Goal: Task Accomplishment & Management: Manage account settings

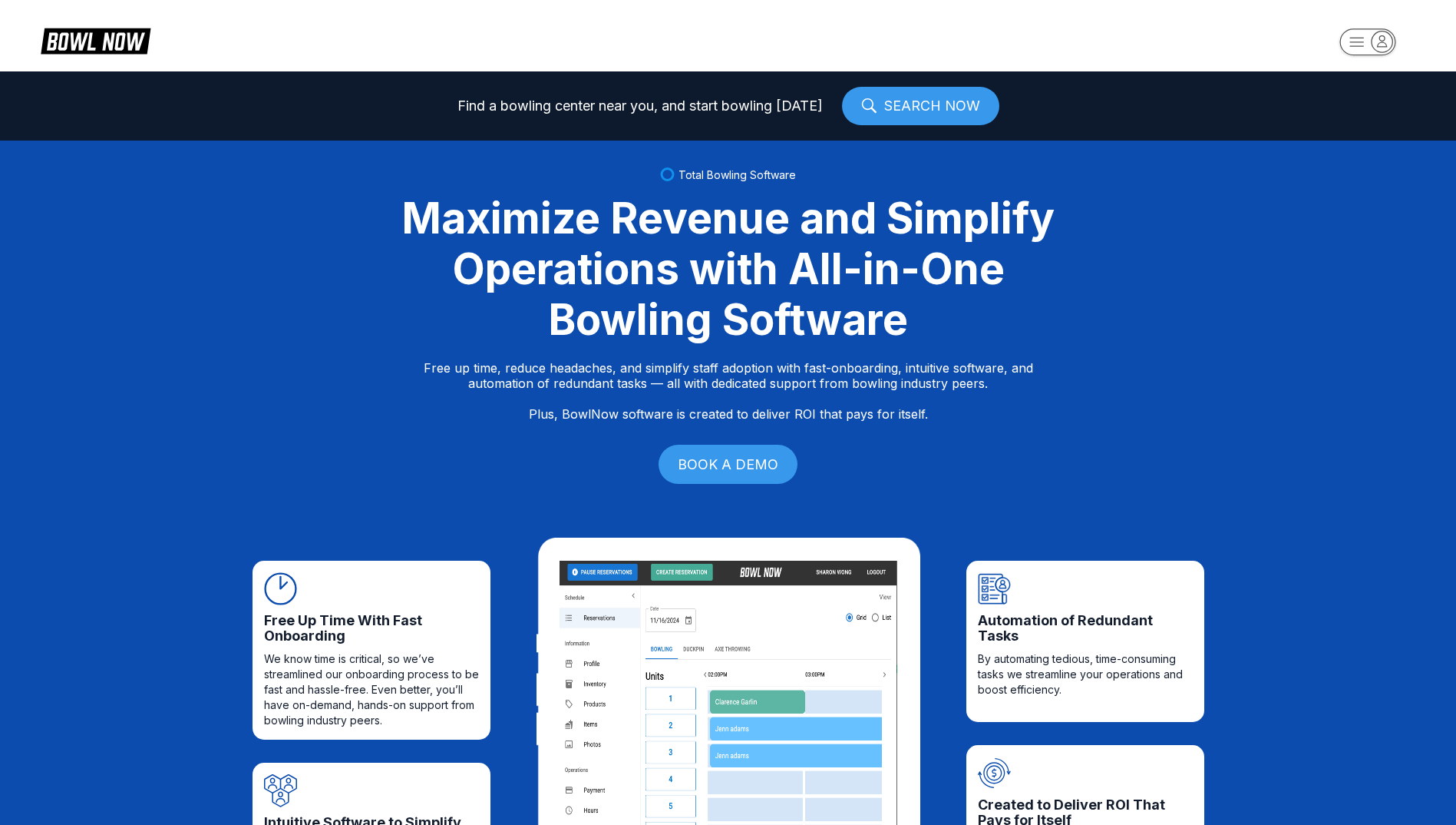
click at [1387, 46] on icon "button" at bounding box center [1382, 40] width 9 height 10
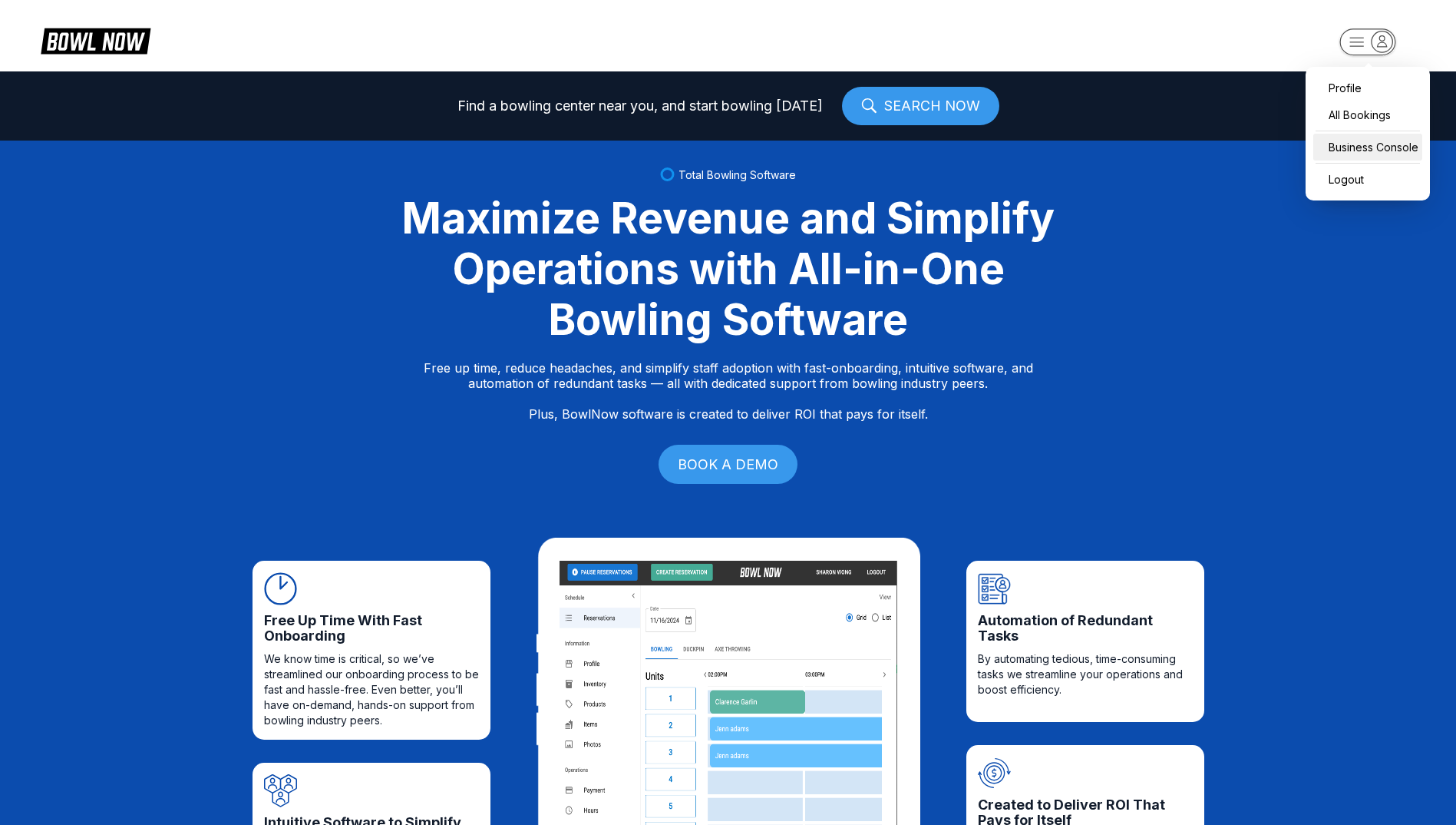
click at [1369, 152] on div "Business Console" at bounding box center [1368, 147] width 109 height 27
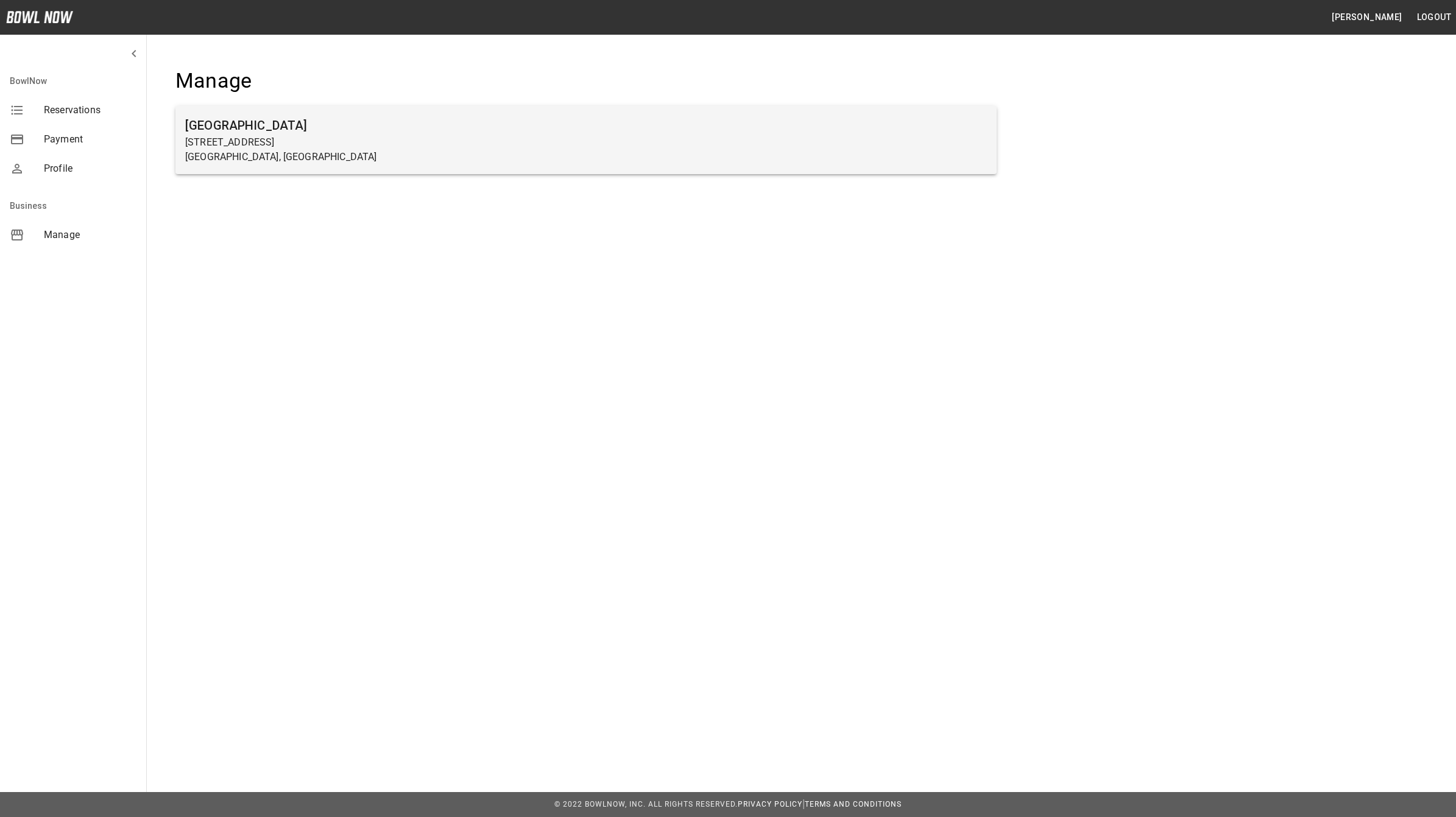
click at [248, 139] on p "[STREET_ADDRESS]" at bounding box center [586, 143] width 802 height 15
click at [239, 133] on h6 "[GEOGRAPHIC_DATA]" at bounding box center [586, 126] width 802 height 19
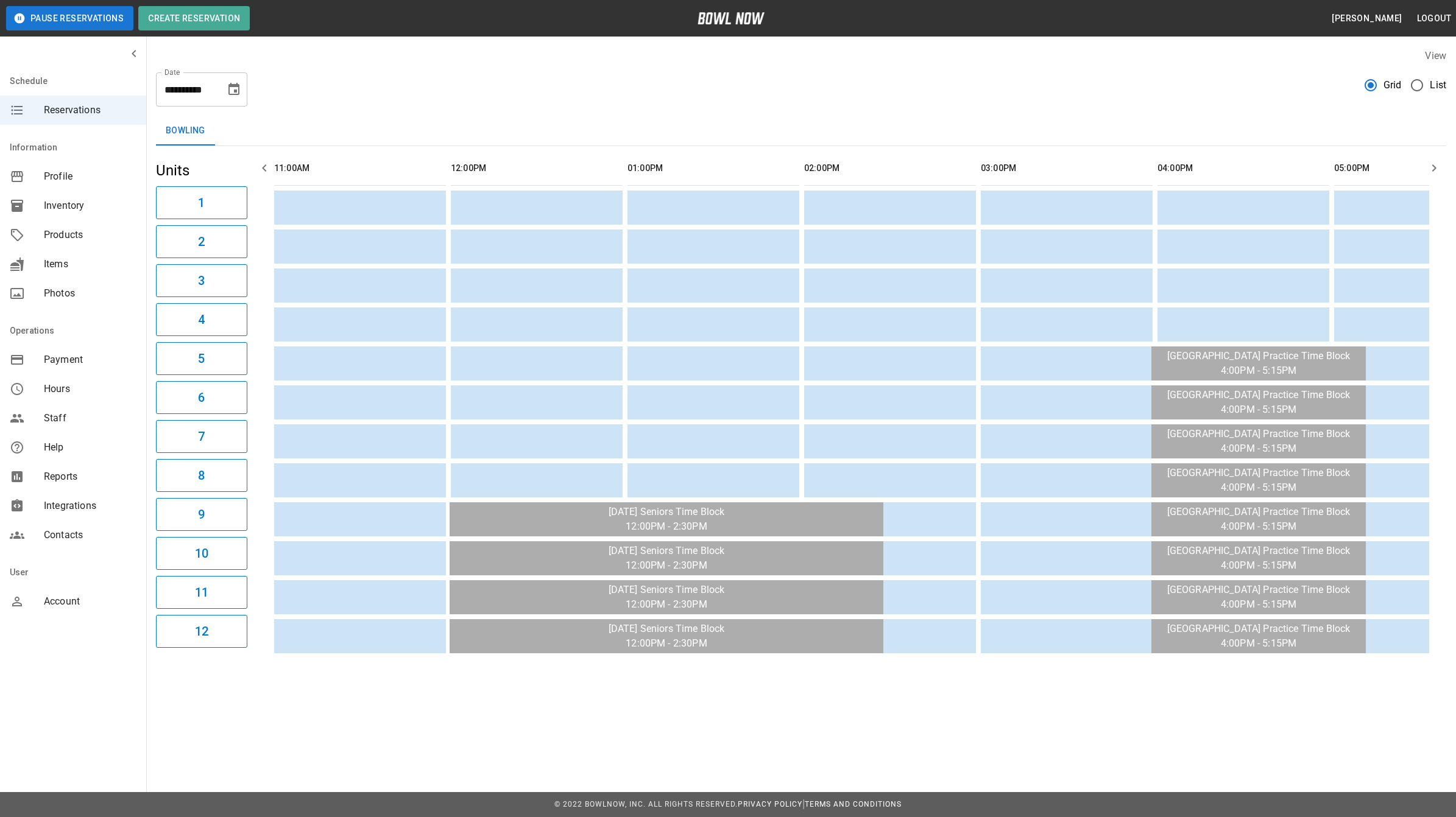
scroll to position [0, 964]
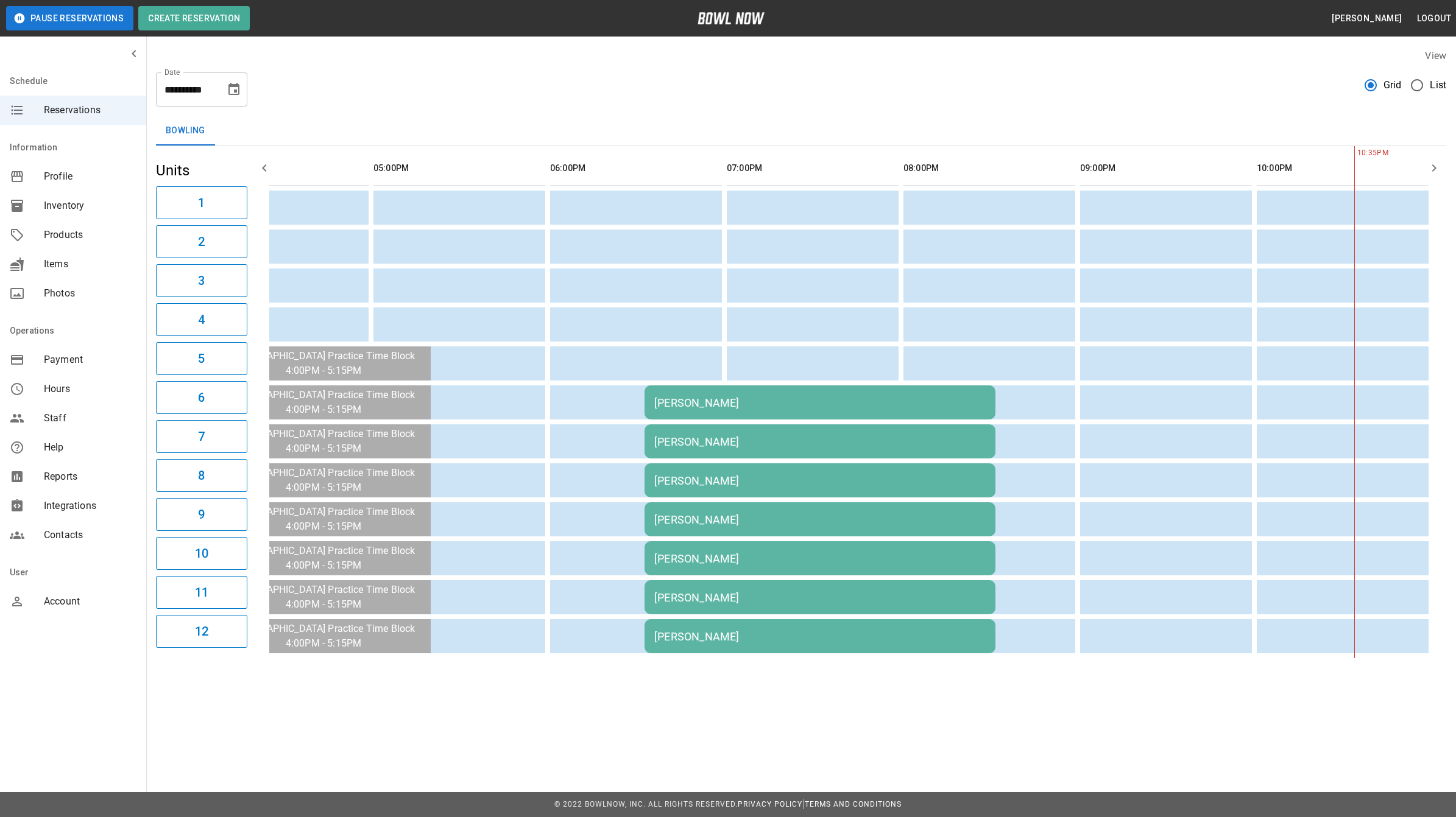
click at [695, 396] on div "[PERSON_NAME]" at bounding box center [820, 402] width 331 height 13
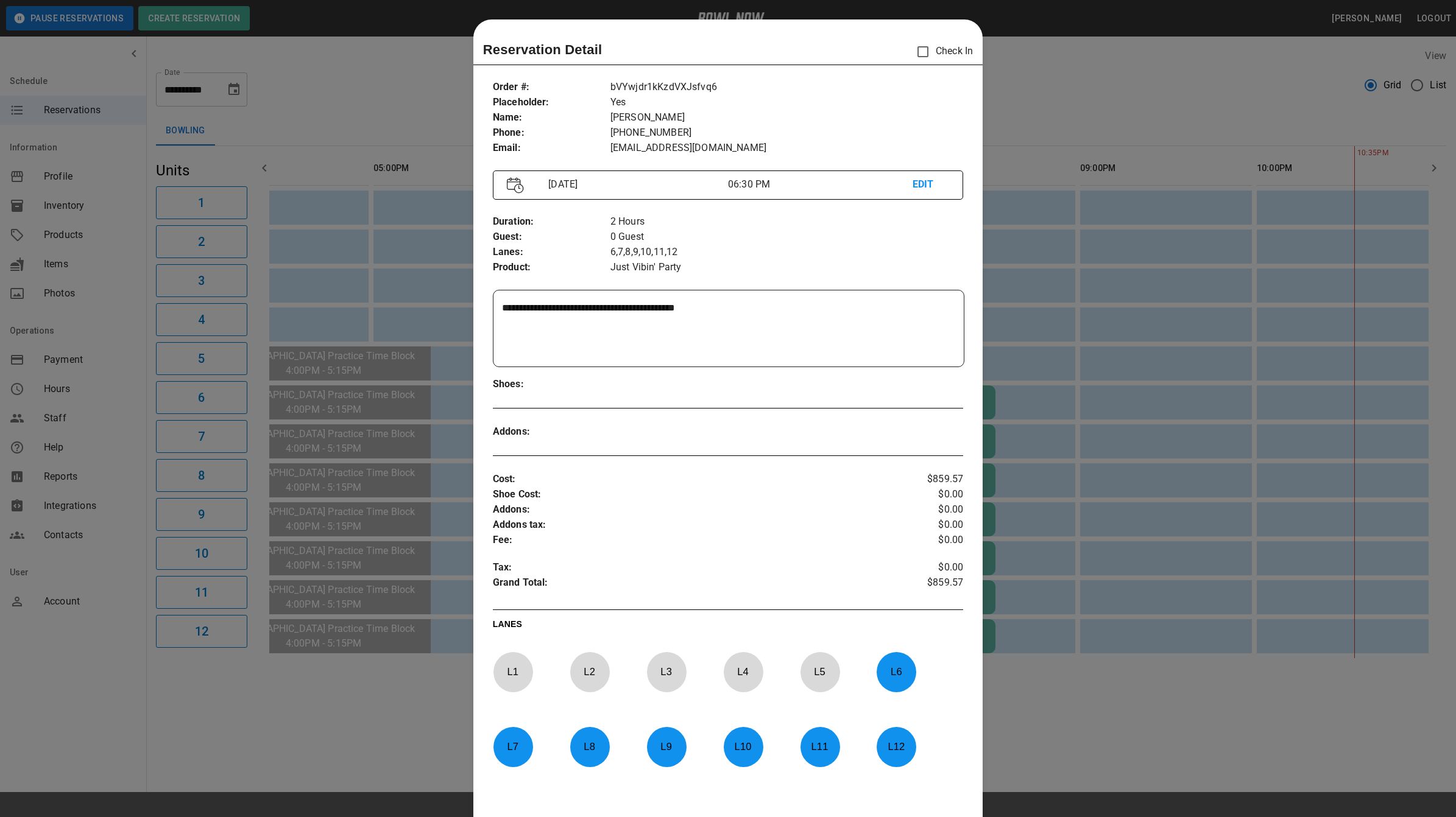
scroll to position [19, 0]
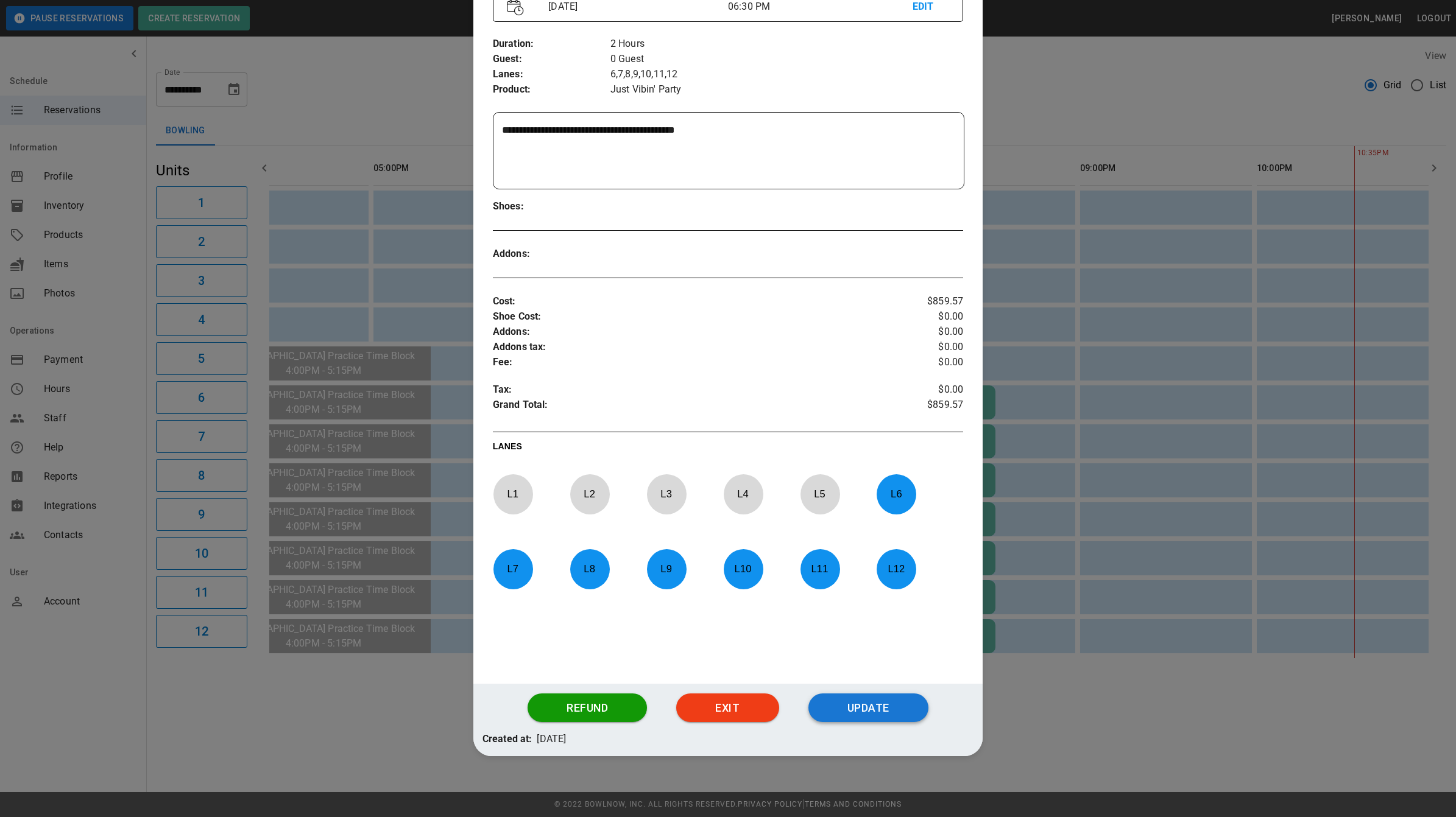
click at [852, 705] on button "Update" at bounding box center [868, 708] width 120 height 29
